Goal: Task Accomplishment & Management: Use online tool/utility

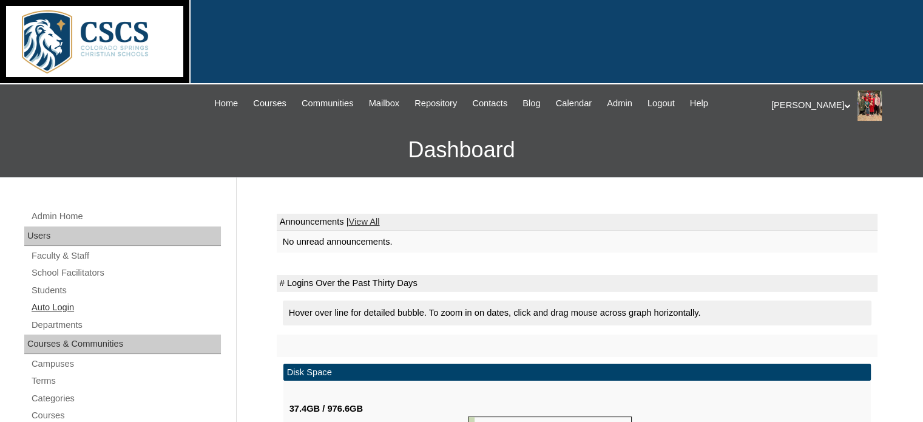
click at [74, 303] on link "Auto Login" at bounding box center [125, 307] width 191 height 15
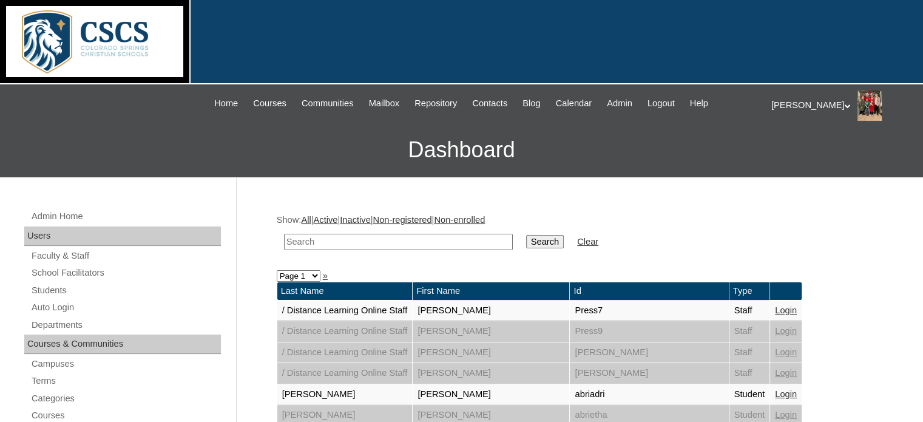
drag, startPoint x: 0, startPoint y: 0, endPoint x: 379, endPoint y: 233, distance: 445.3
click at [379, 234] on input "text" at bounding box center [398, 242] width 229 height 16
click at [305, 240] on input "text" at bounding box center [398, 242] width 229 height 16
click at [115, 330] on link "Departments" at bounding box center [125, 325] width 191 height 15
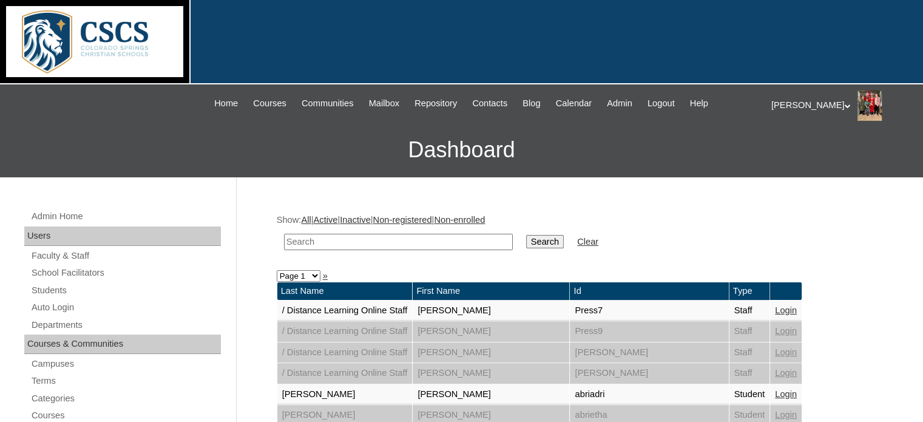
drag, startPoint x: 0, startPoint y: 0, endPoint x: 314, endPoint y: 242, distance: 397.0
click at [314, 242] on input "text" at bounding box center [398, 242] width 229 height 16
type input "nimmons"
click at [526, 241] on input "Search" at bounding box center [545, 241] width 38 height 13
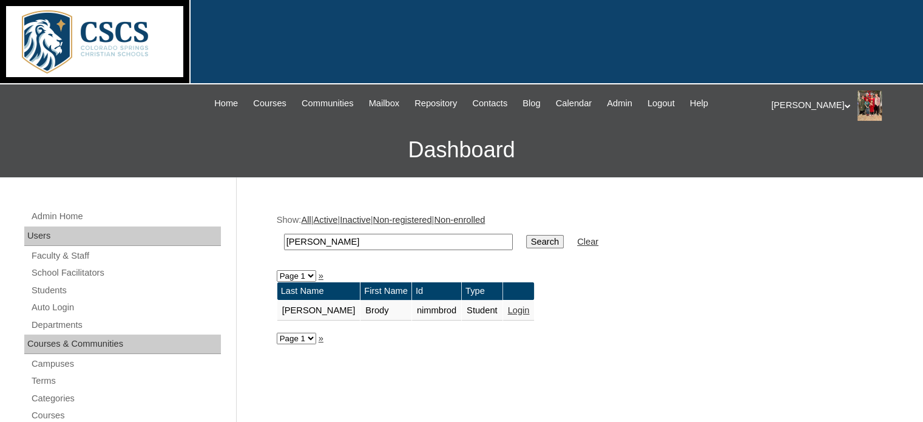
click at [508, 310] on link "Login" at bounding box center [519, 310] width 22 height 10
